Goal: Information Seeking & Learning: Learn about a topic

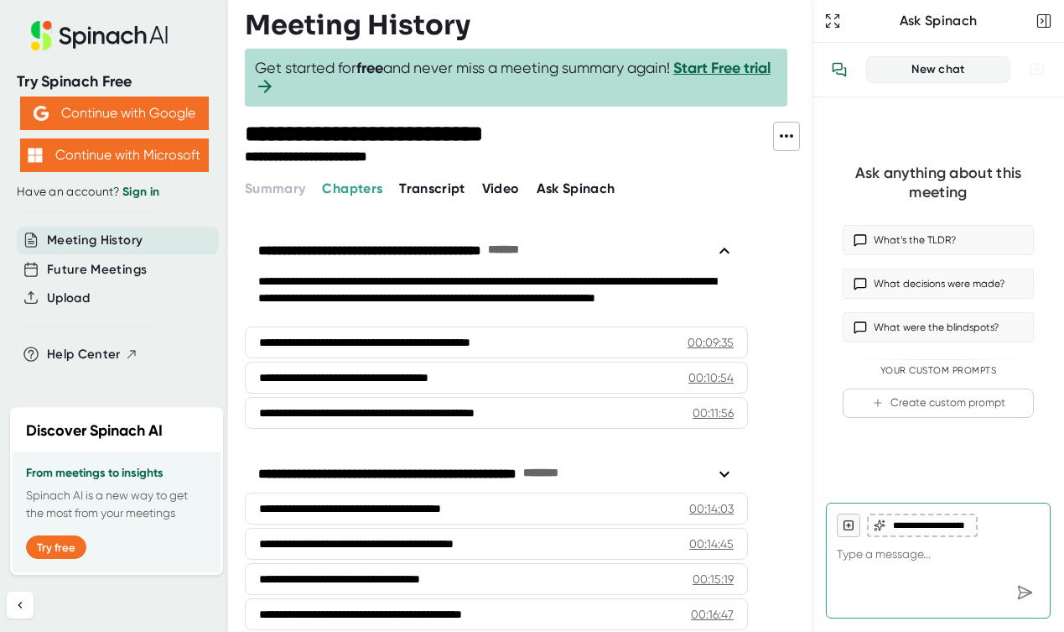
click at [441, 190] on span "Transcript" at bounding box center [432, 188] width 66 height 16
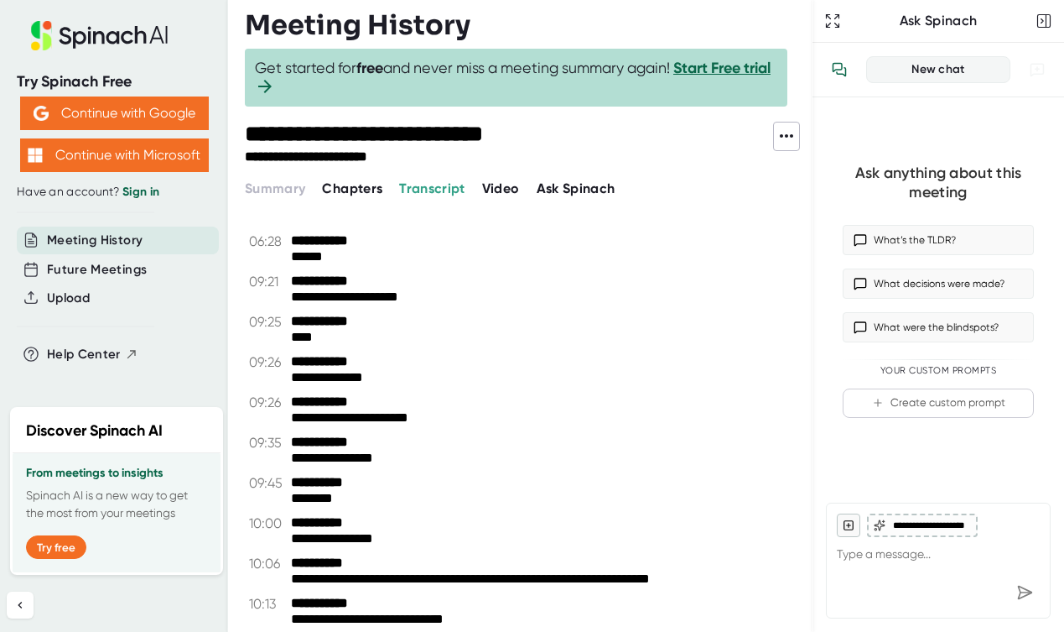
click at [783, 131] on icon at bounding box center [787, 136] width 20 height 20
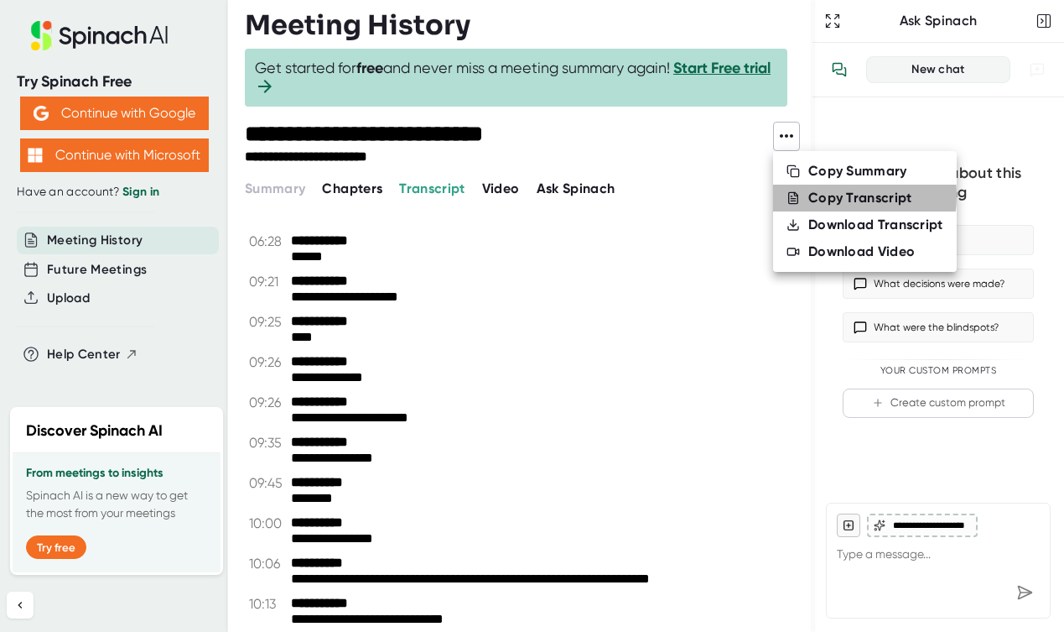
click at [809, 195] on div "Copy Transcript" at bounding box center [861, 198] width 104 height 17
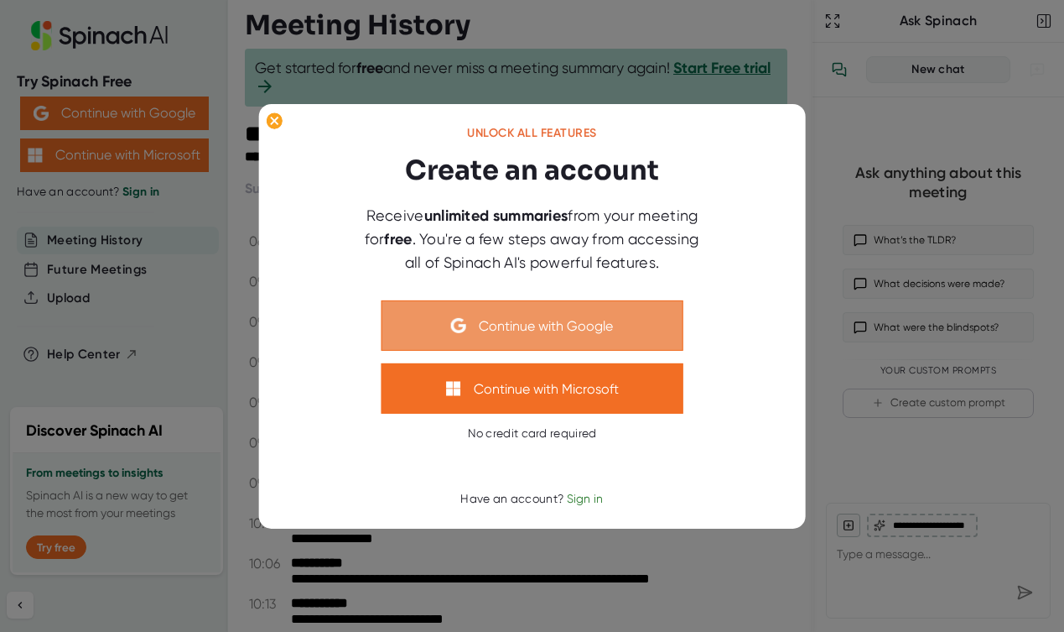
click at [550, 332] on button "Continue with Google" at bounding box center [533, 325] width 302 height 50
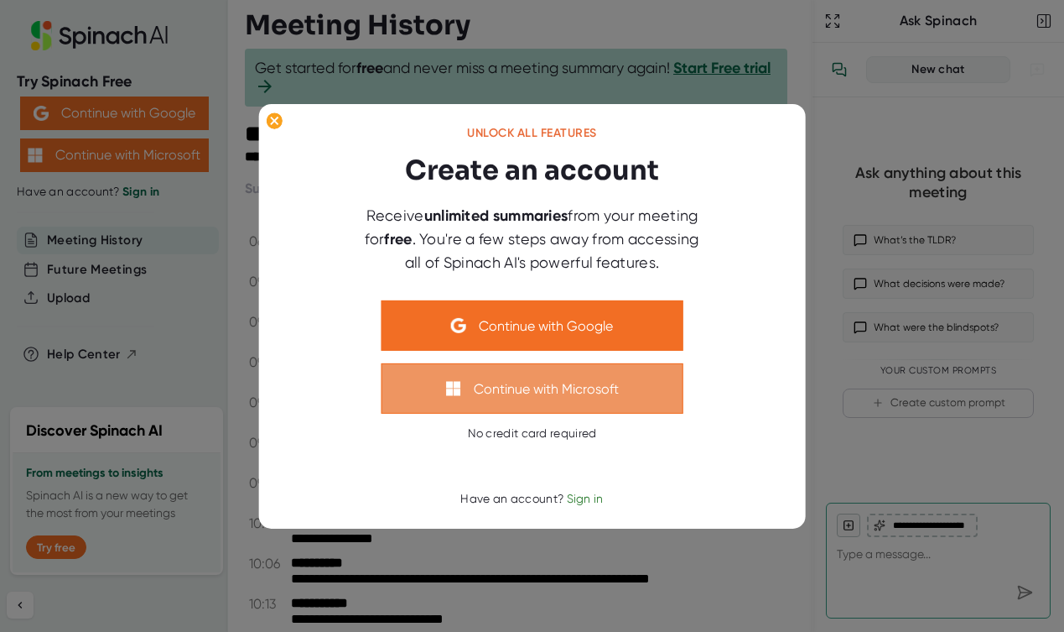
click at [523, 391] on button "Continue with Microsoft" at bounding box center [533, 388] width 302 height 50
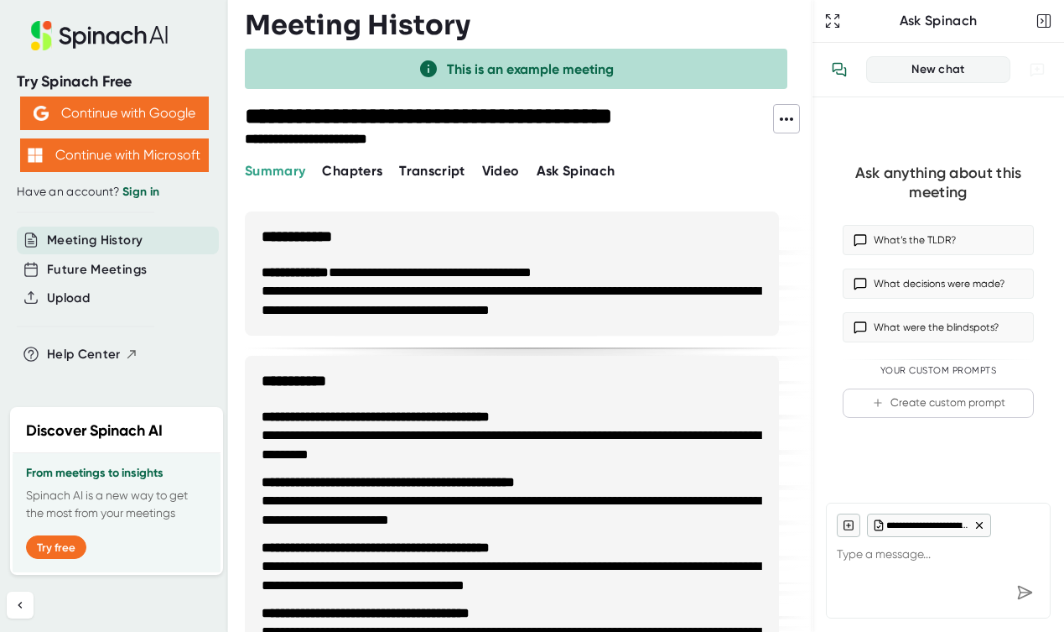
click at [419, 172] on span "Transcript" at bounding box center [432, 171] width 66 height 16
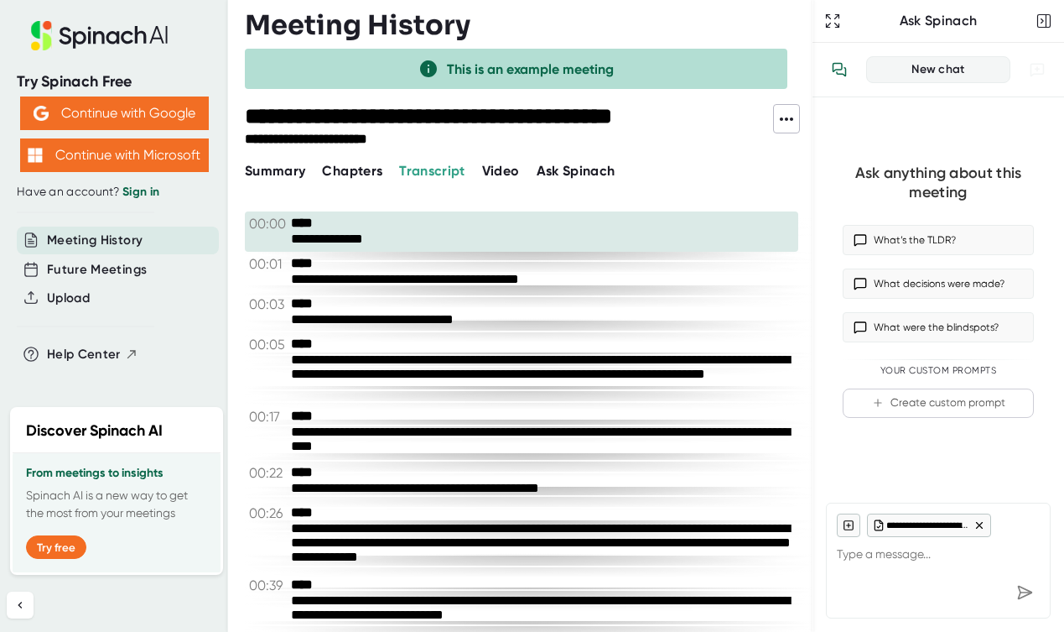
click at [790, 120] on icon at bounding box center [787, 119] width 20 height 20
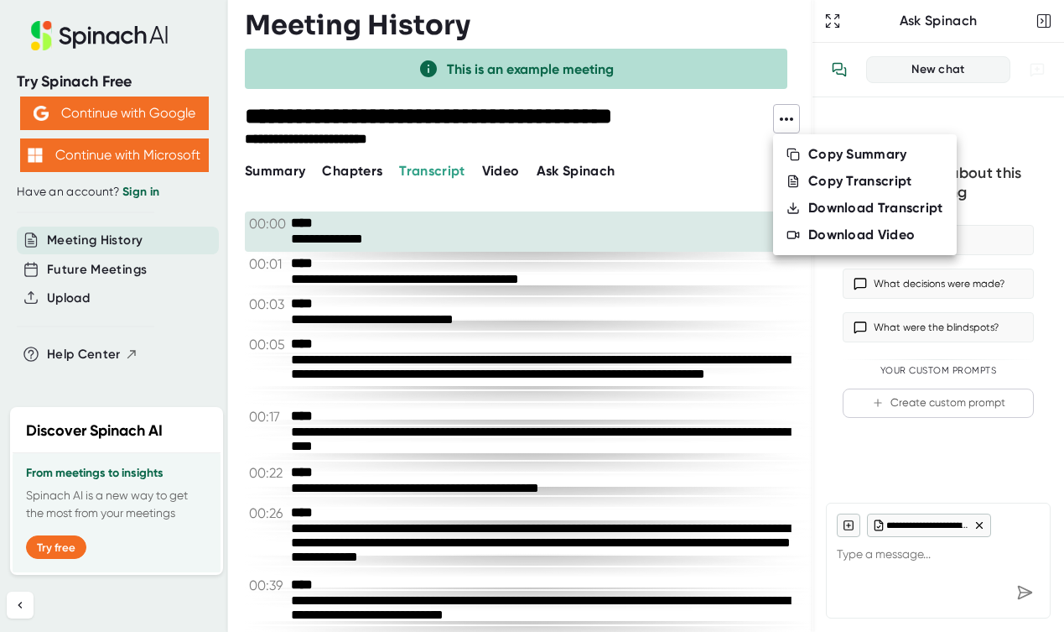
click at [728, 194] on div at bounding box center [532, 316] width 1064 height 632
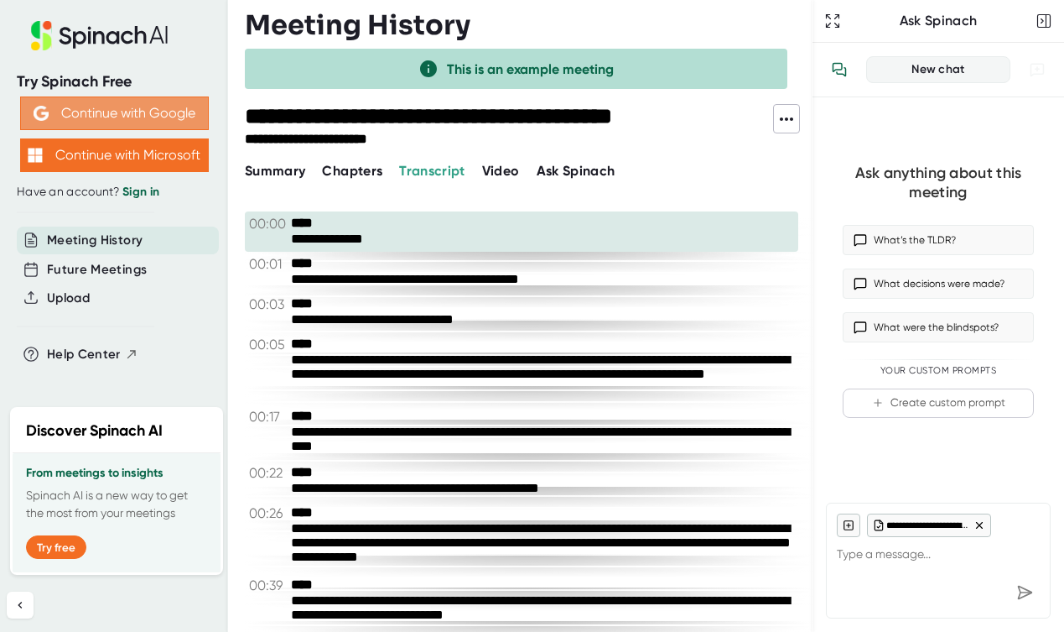
click at [121, 107] on button "Continue with Google" at bounding box center [114, 113] width 189 height 34
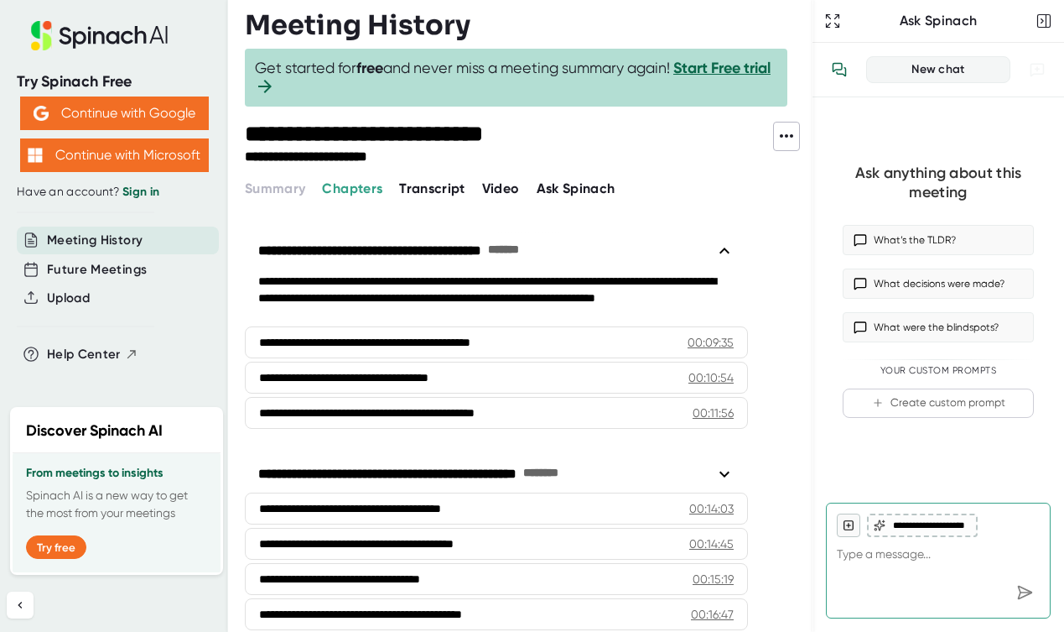
click at [792, 141] on icon at bounding box center [787, 136] width 20 height 20
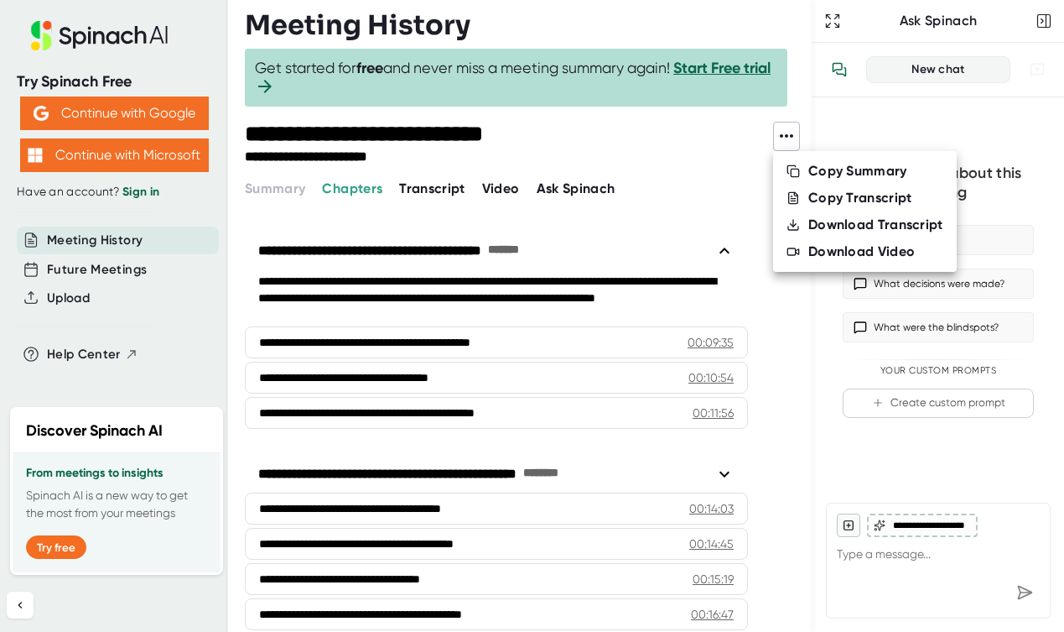
click at [815, 201] on div "Copy Transcript" at bounding box center [861, 198] width 104 height 17
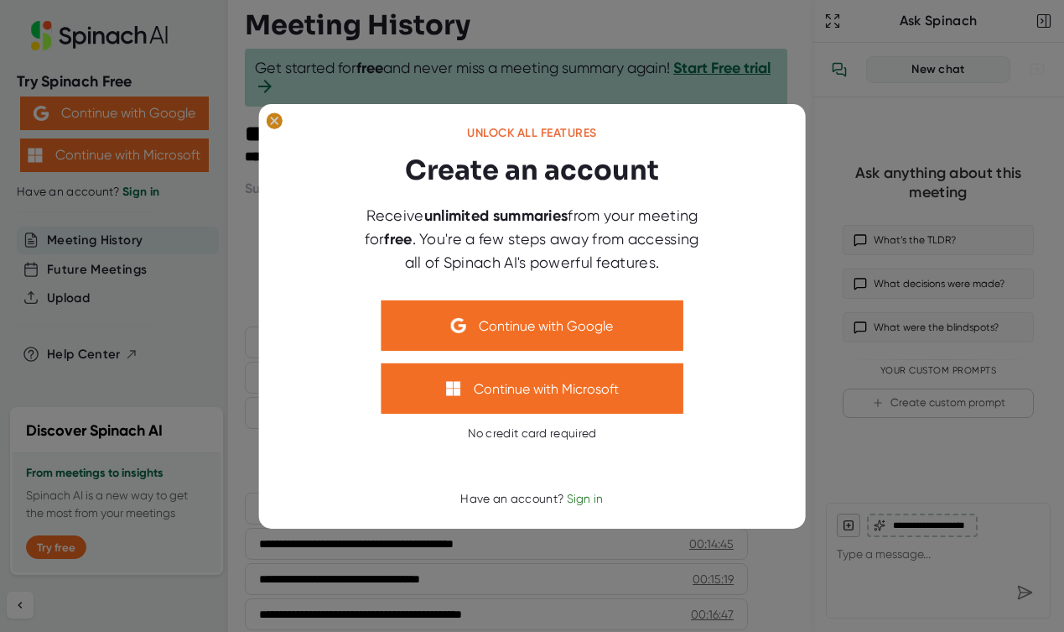
click at [273, 121] on icon at bounding box center [274, 121] width 8 height 8
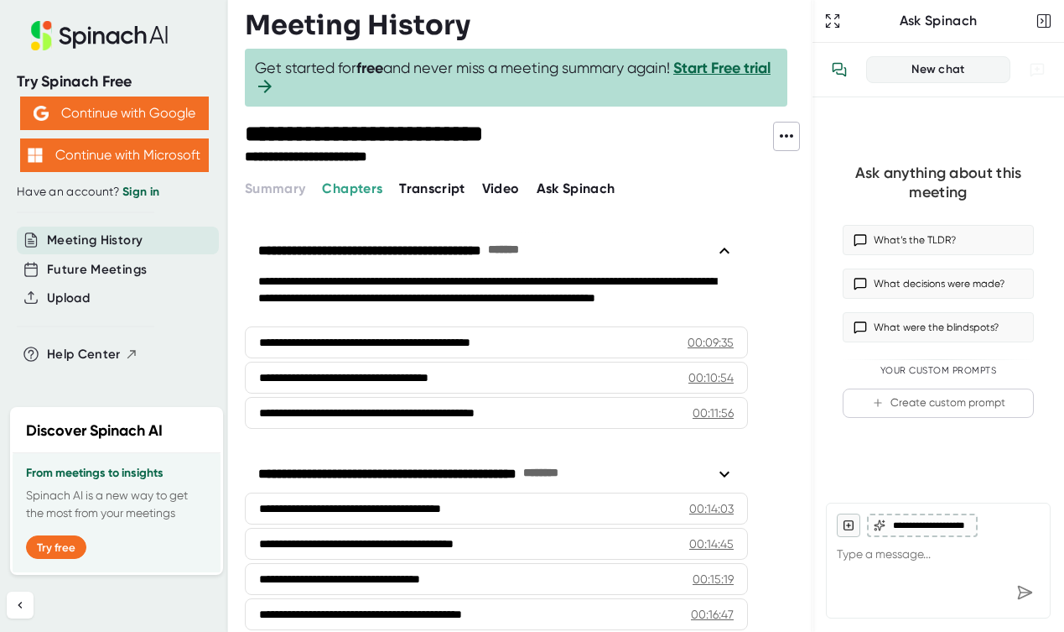
click at [418, 192] on span "Transcript" at bounding box center [432, 188] width 66 height 16
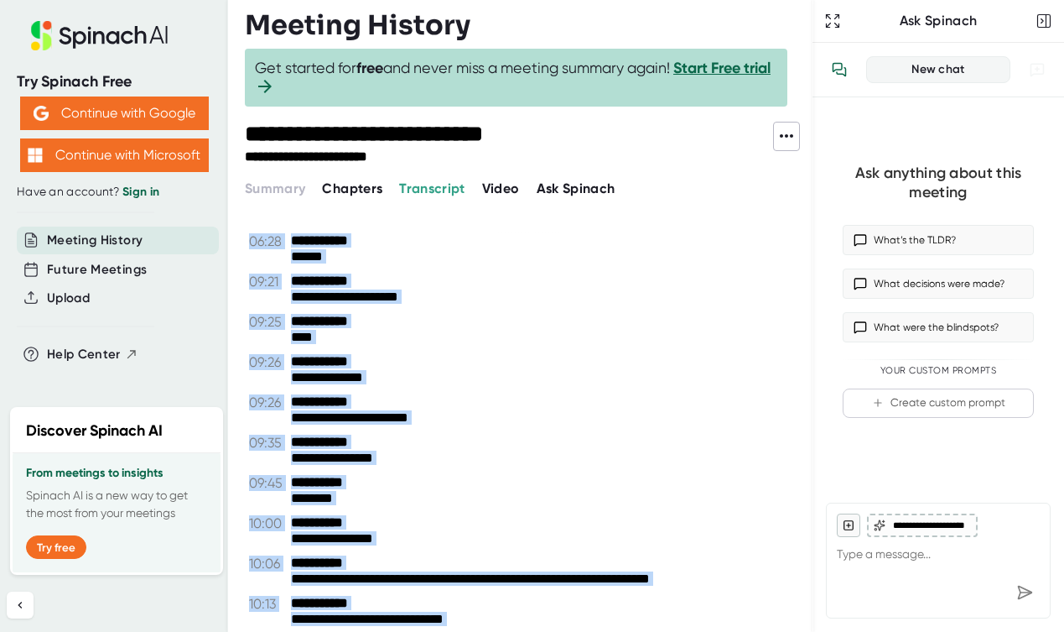
click at [253, 191] on div "**********" at bounding box center [529, 316] width 568 height 632
